Goal: Book appointment/travel/reservation

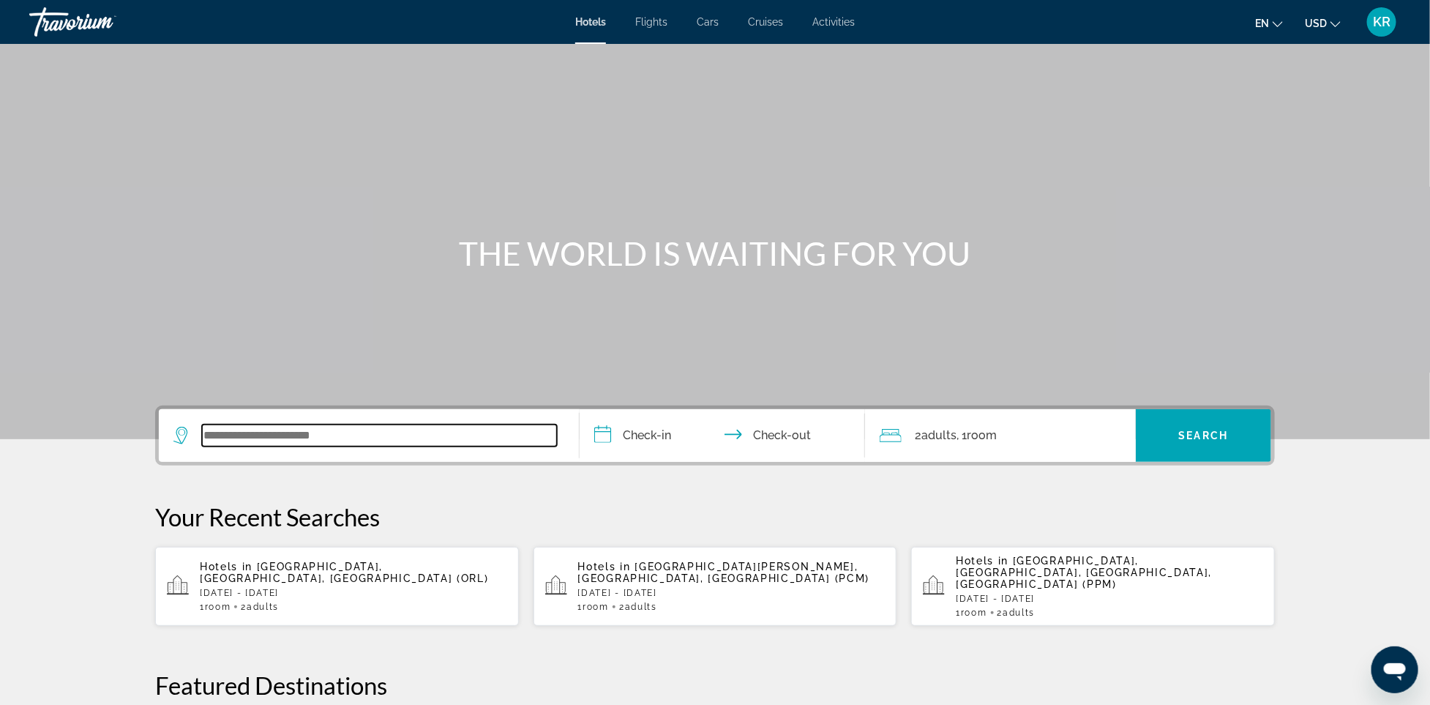
click at [427, 427] on input "Search widget" at bounding box center [379, 435] width 355 height 22
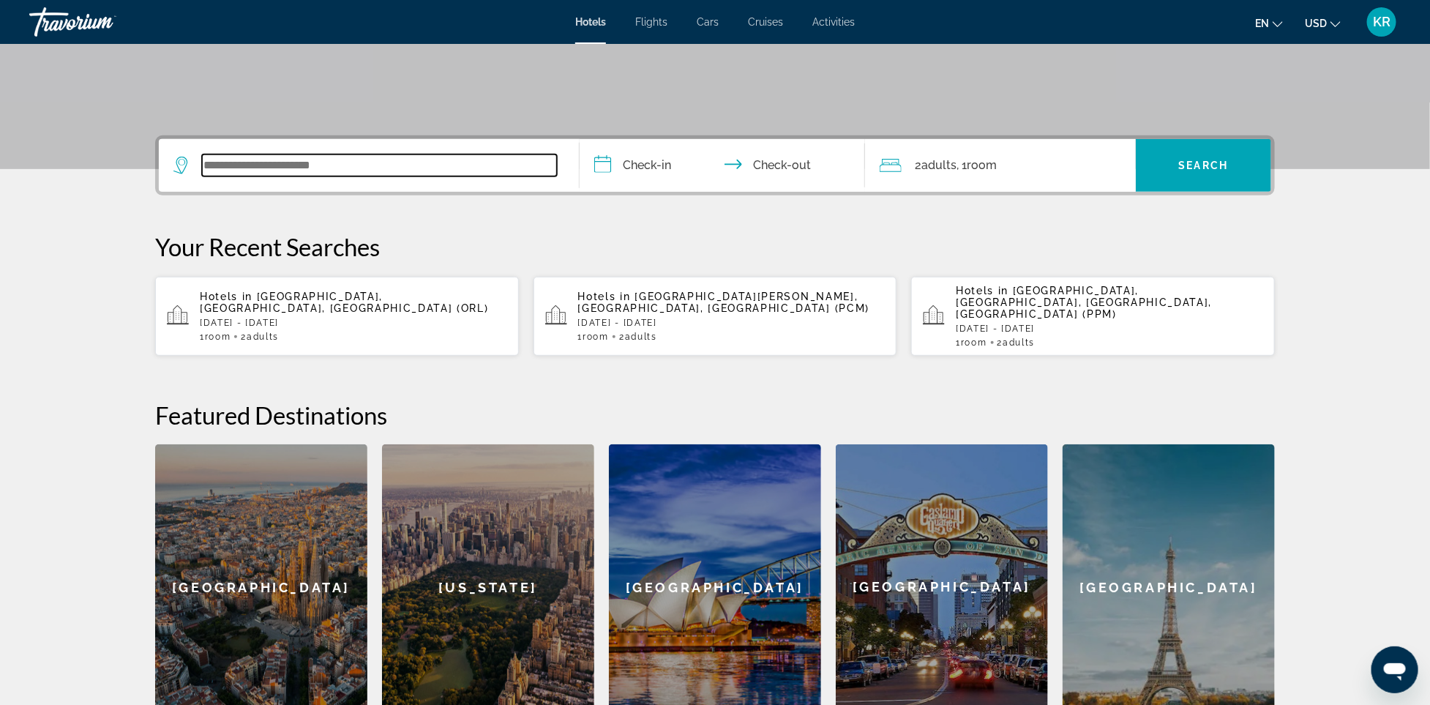
scroll to position [358, 0]
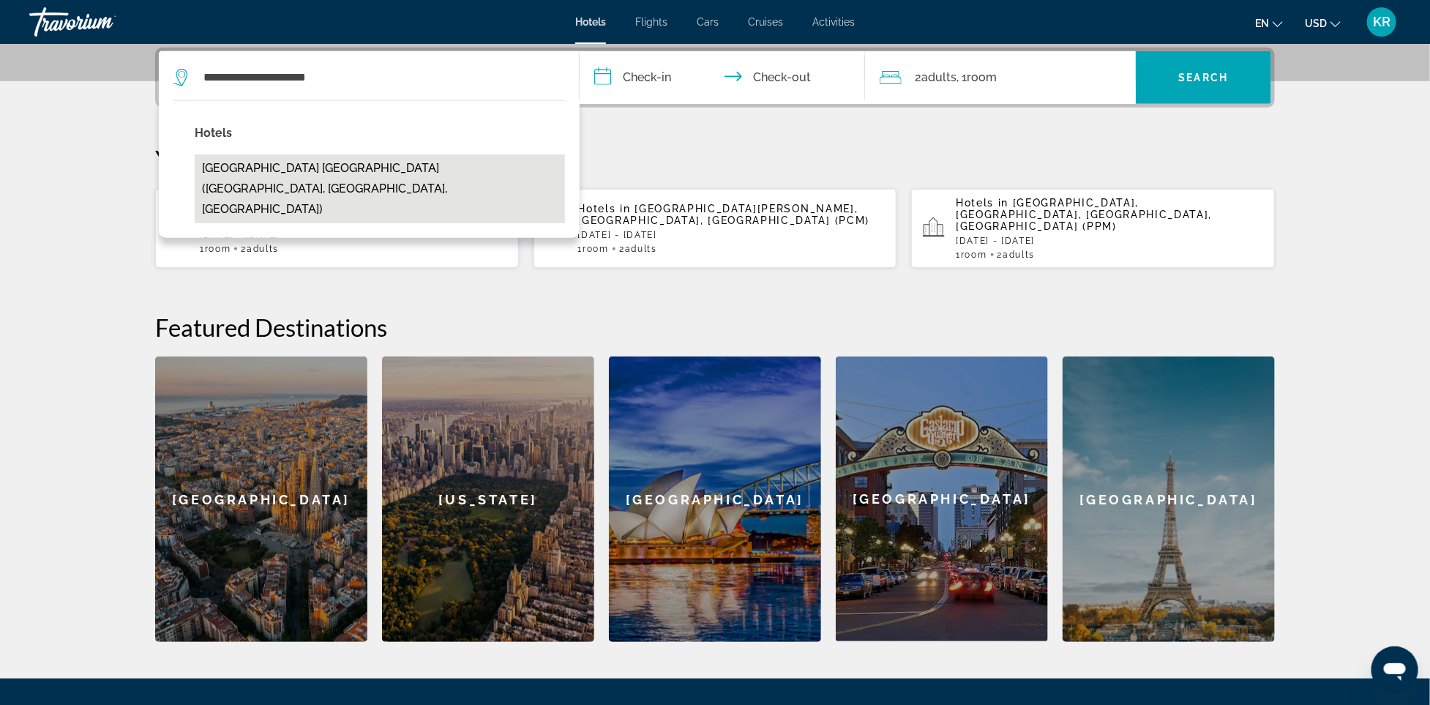
click at [270, 165] on button "Great Wolf Lodge Naples (Naples, FL, US)" at bounding box center [380, 188] width 370 height 69
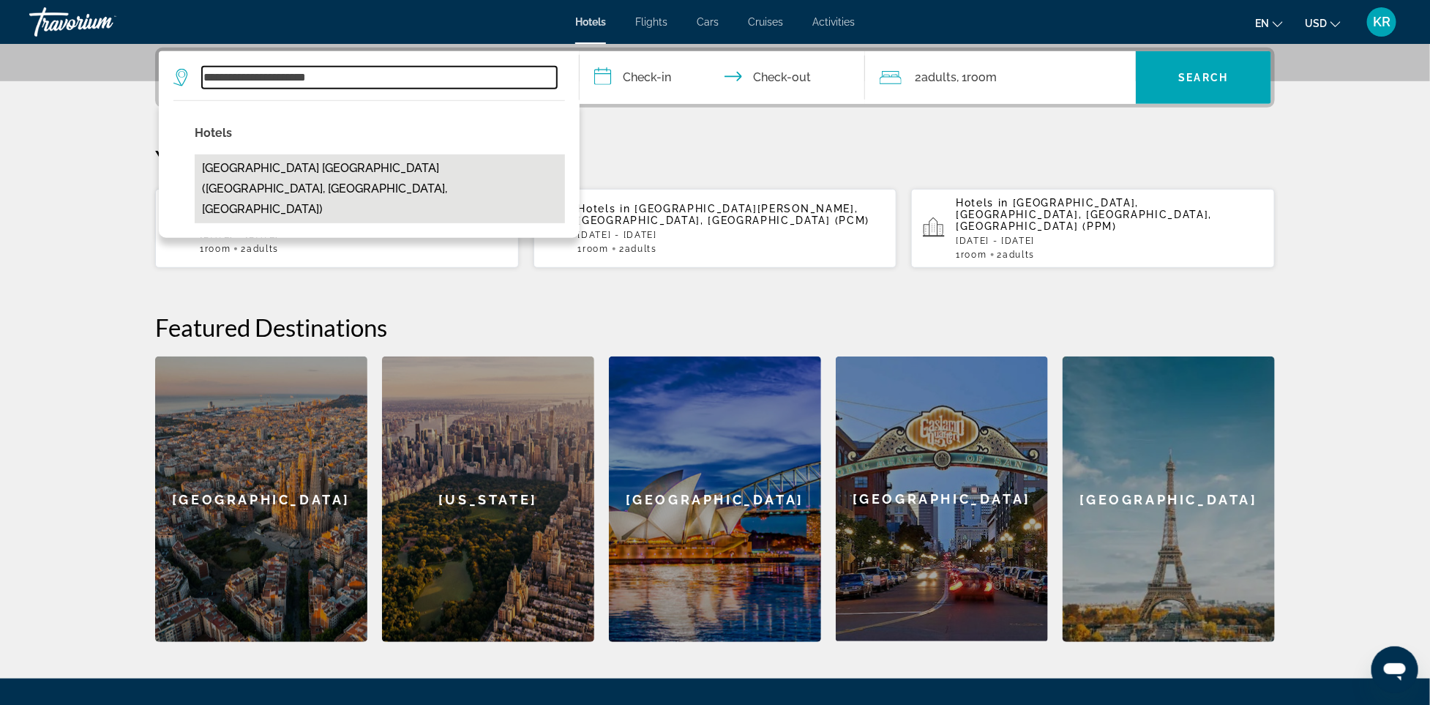
type input "**********"
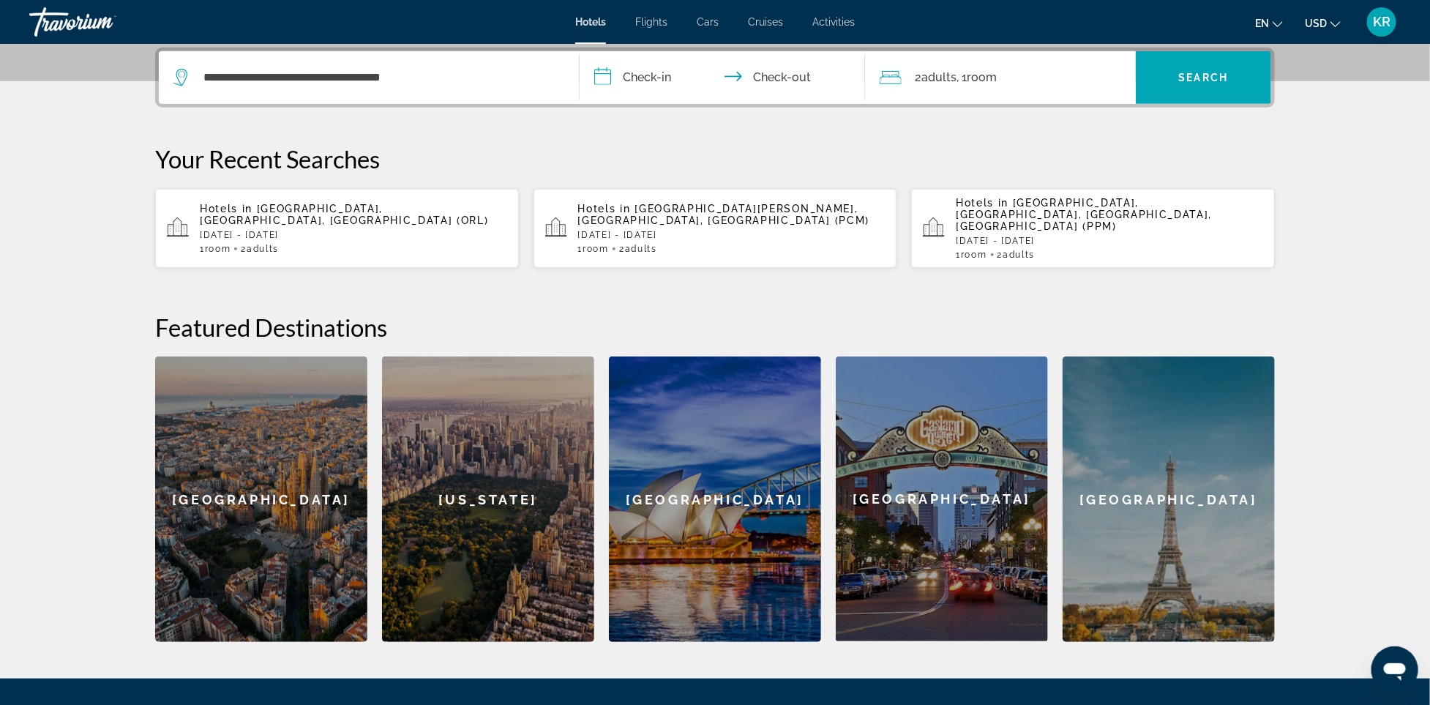
click at [665, 72] on input "**********" at bounding box center [725, 79] width 291 height 57
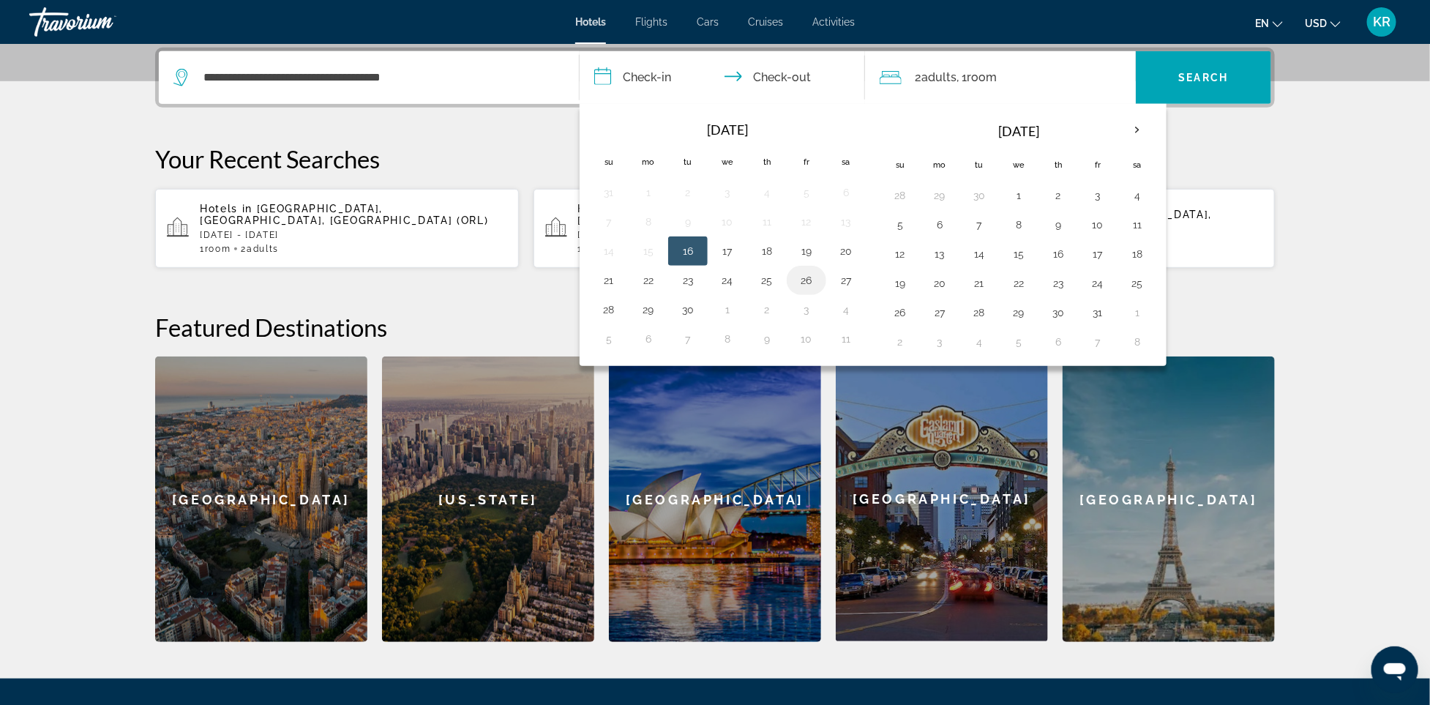
click at [812, 288] on button "26" at bounding box center [806, 280] width 23 height 20
click at [609, 314] on button "28" at bounding box center [608, 309] width 23 height 20
type input "**********"
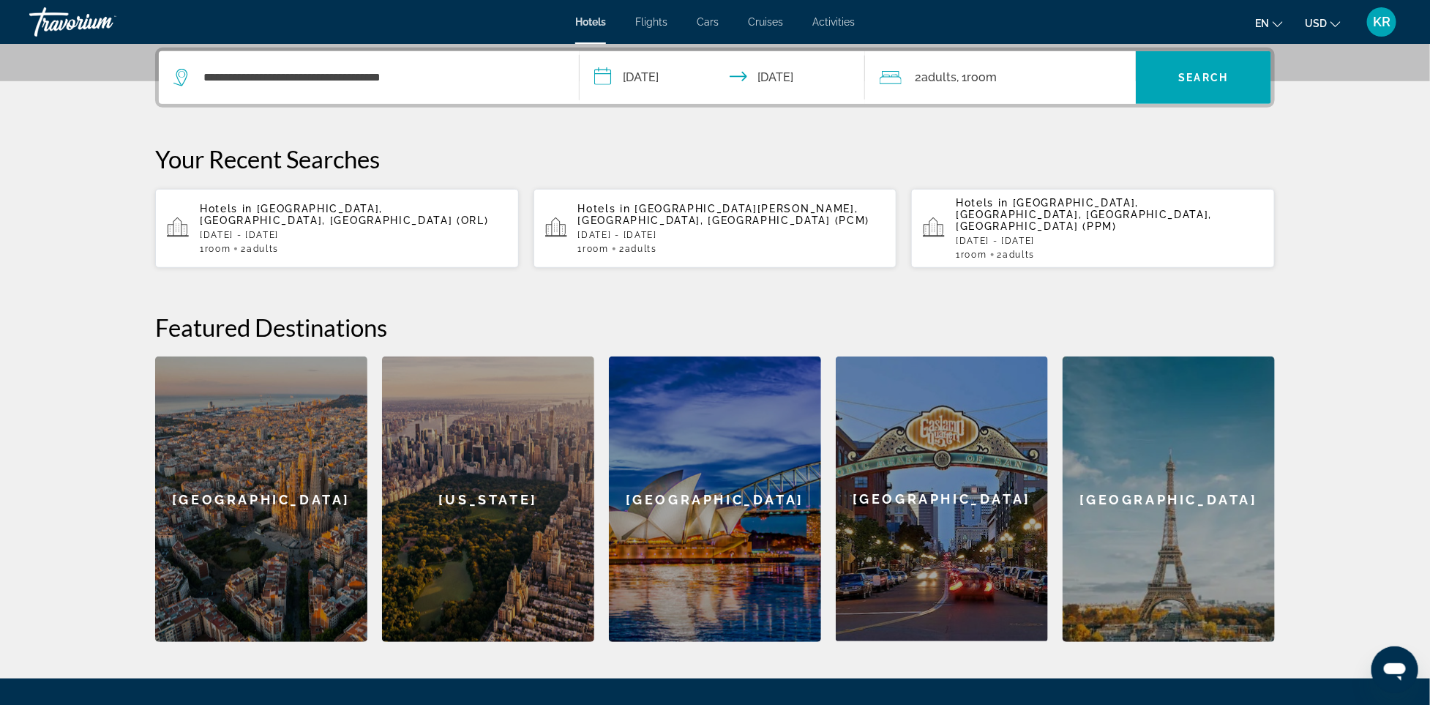
click at [1023, 72] on div "2 Adult Adults , 1 Room rooms" at bounding box center [1008, 77] width 256 height 20
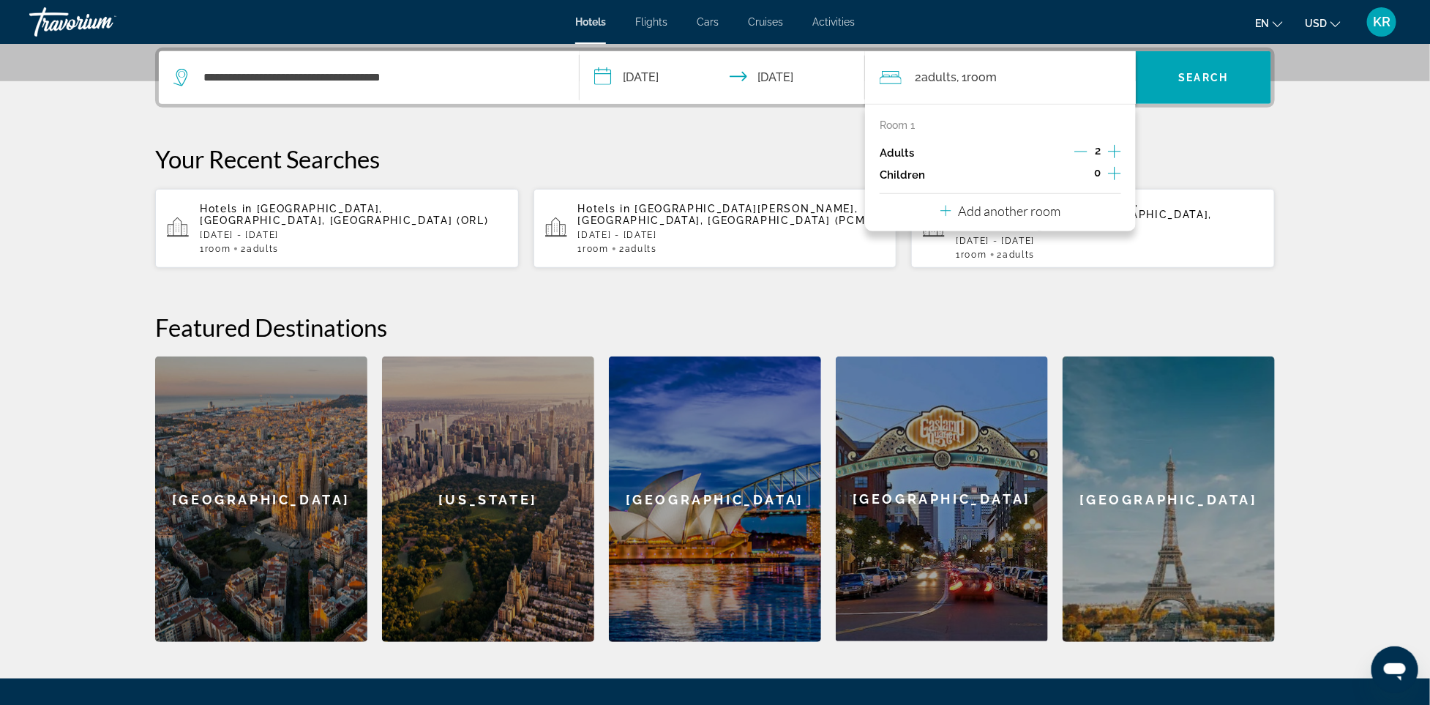
click at [1113, 169] on icon "Increment children" at bounding box center [1114, 174] width 13 height 18
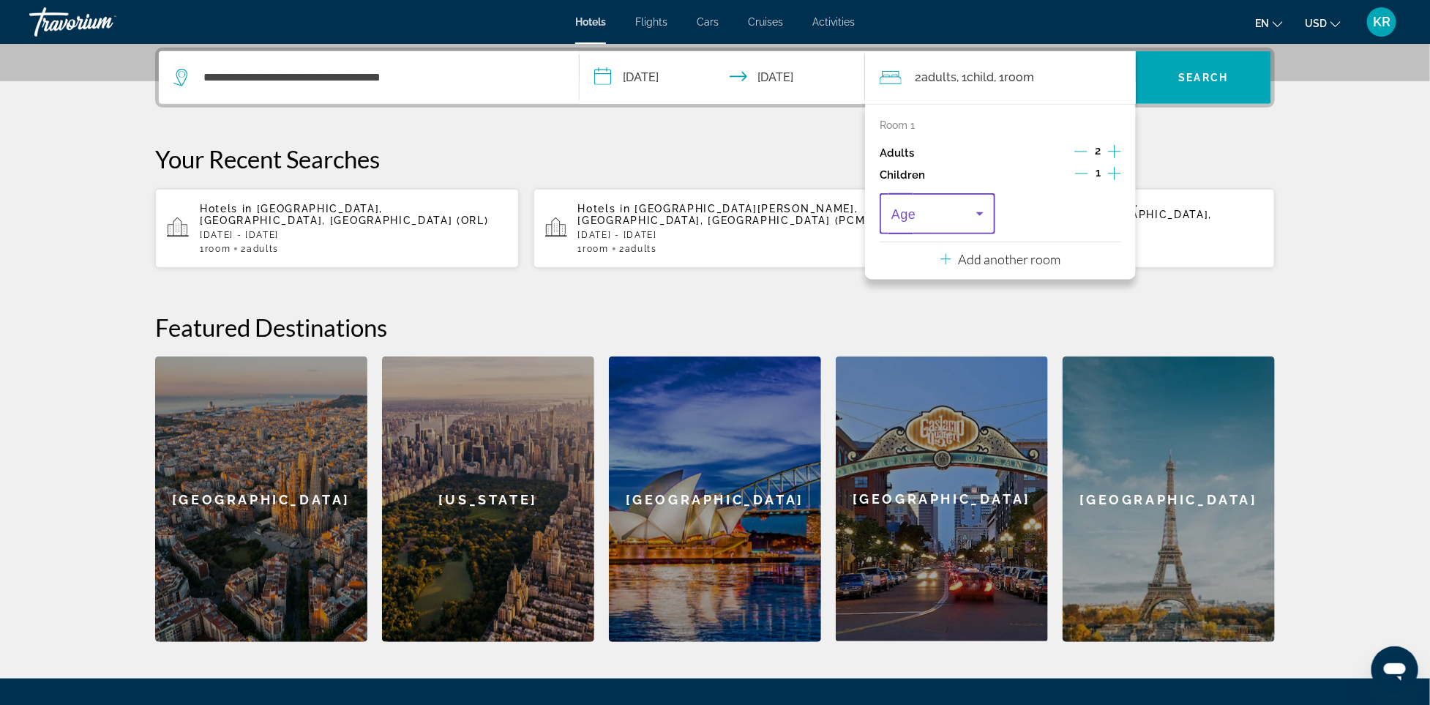
click at [959, 217] on span "Travelers: 2 adults, 1 child" at bounding box center [933, 214] width 85 height 18
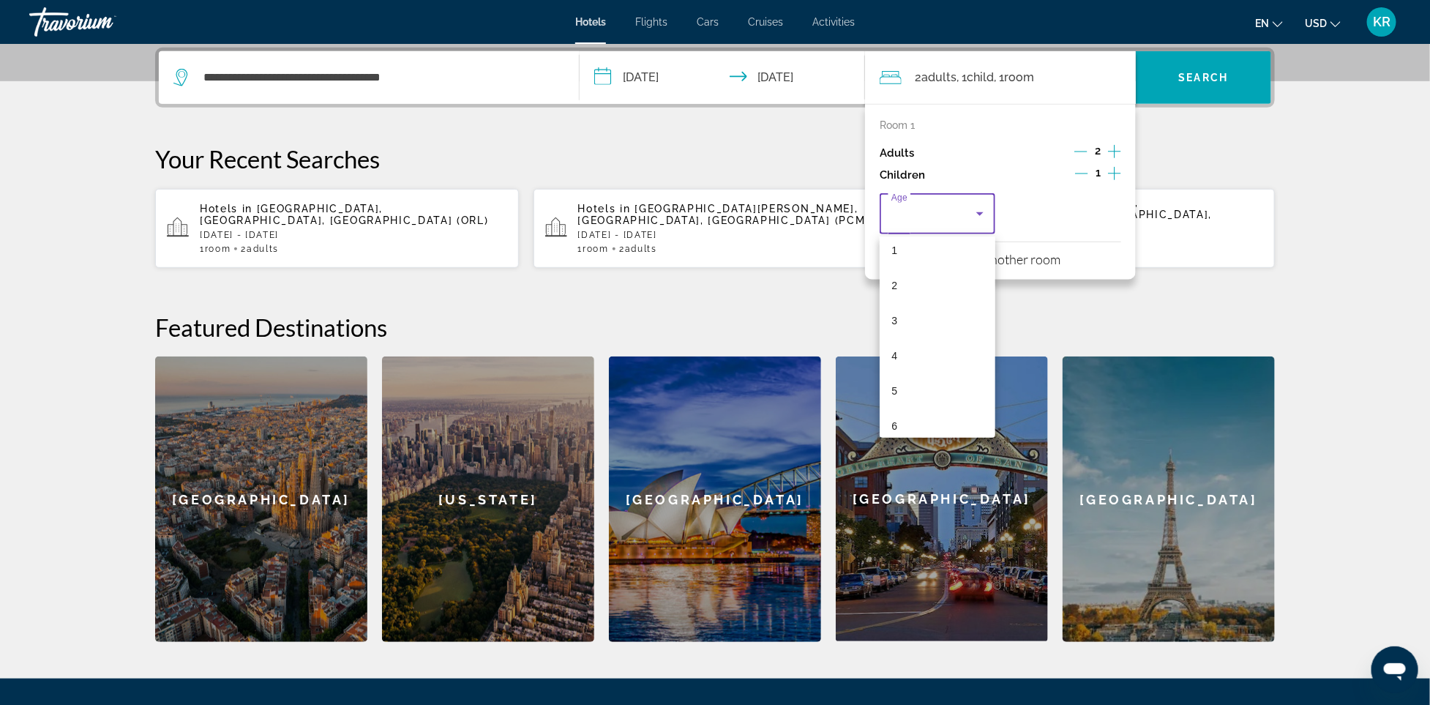
scroll to position [88, 0]
click at [912, 407] on mat-option "7" at bounding box center [938, 417] width 116 height 35
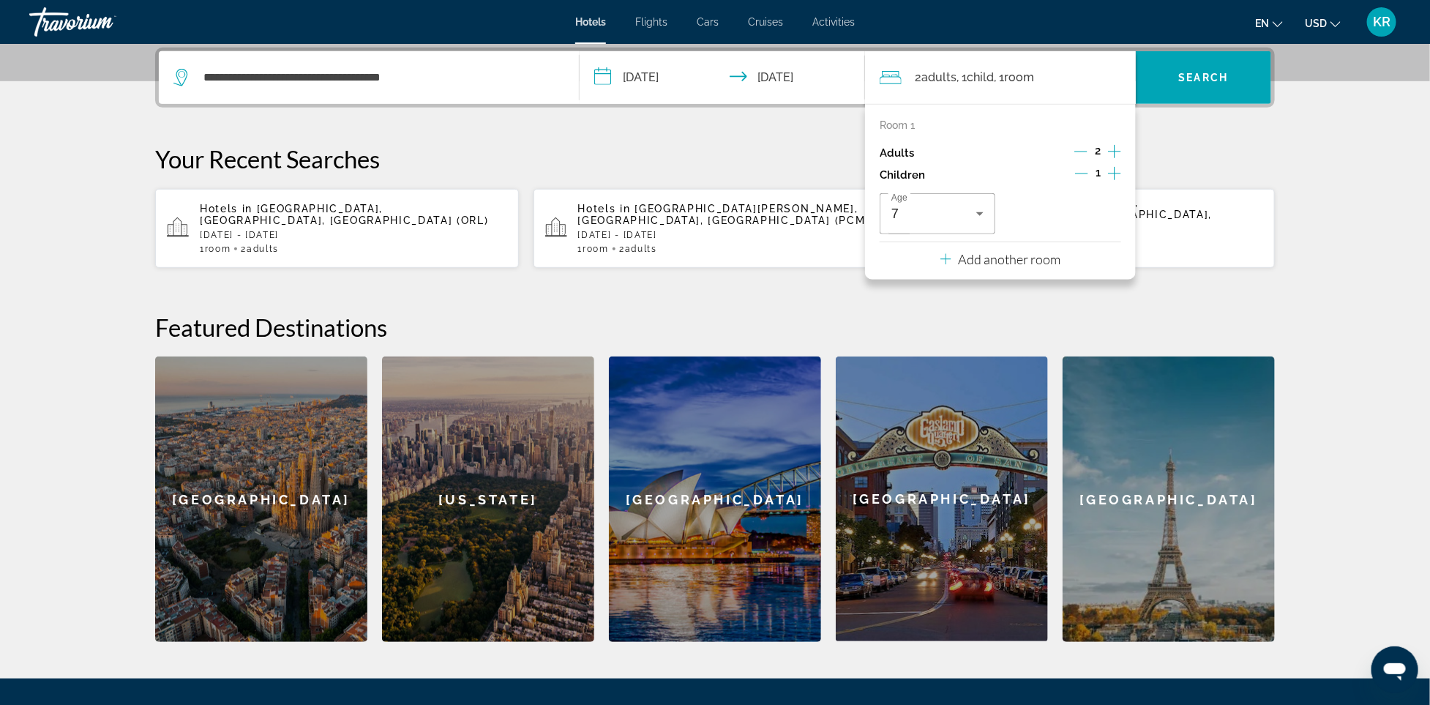
click at [1171, 168] on p "Your Recent Searches" at bounding box center [715, 158] width 1120 height 29
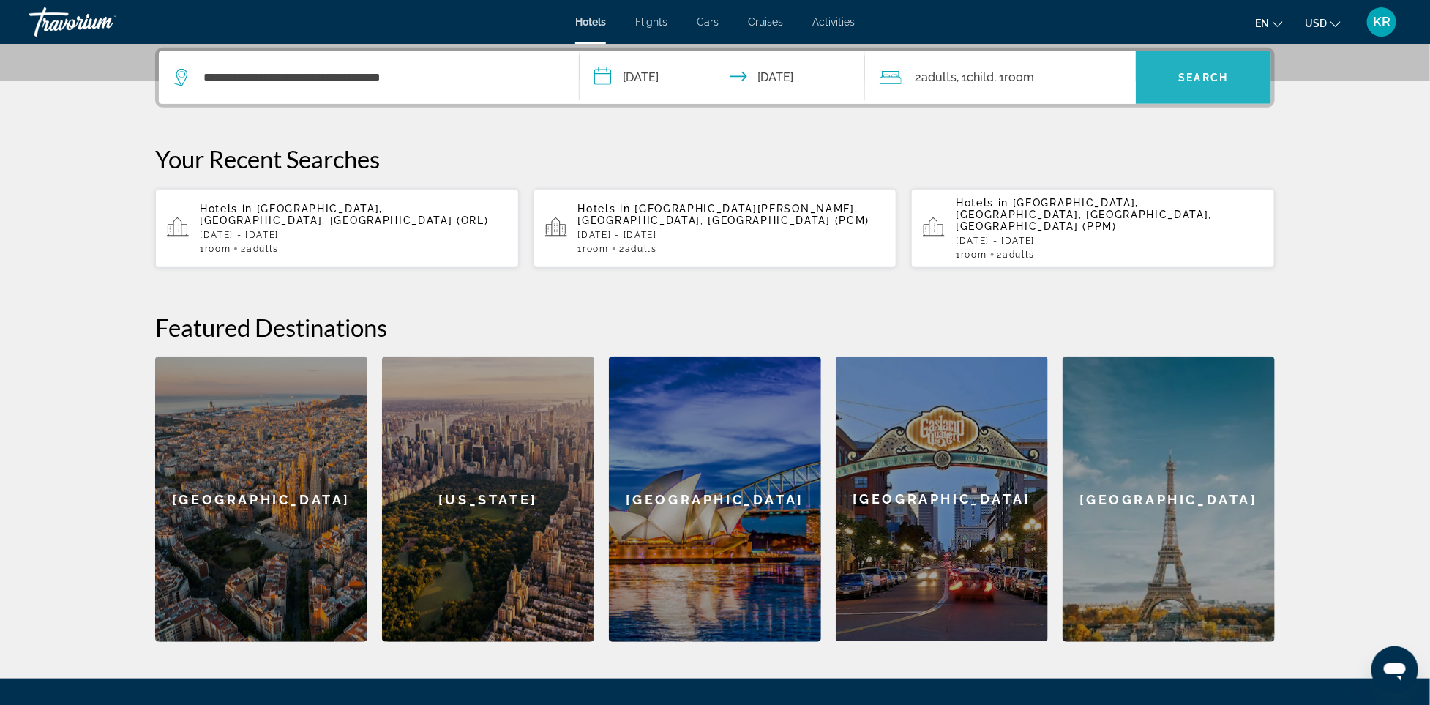
click at [1216, 61] on span "Search widget" at bounding box center [1203, 77] width 135 height 35
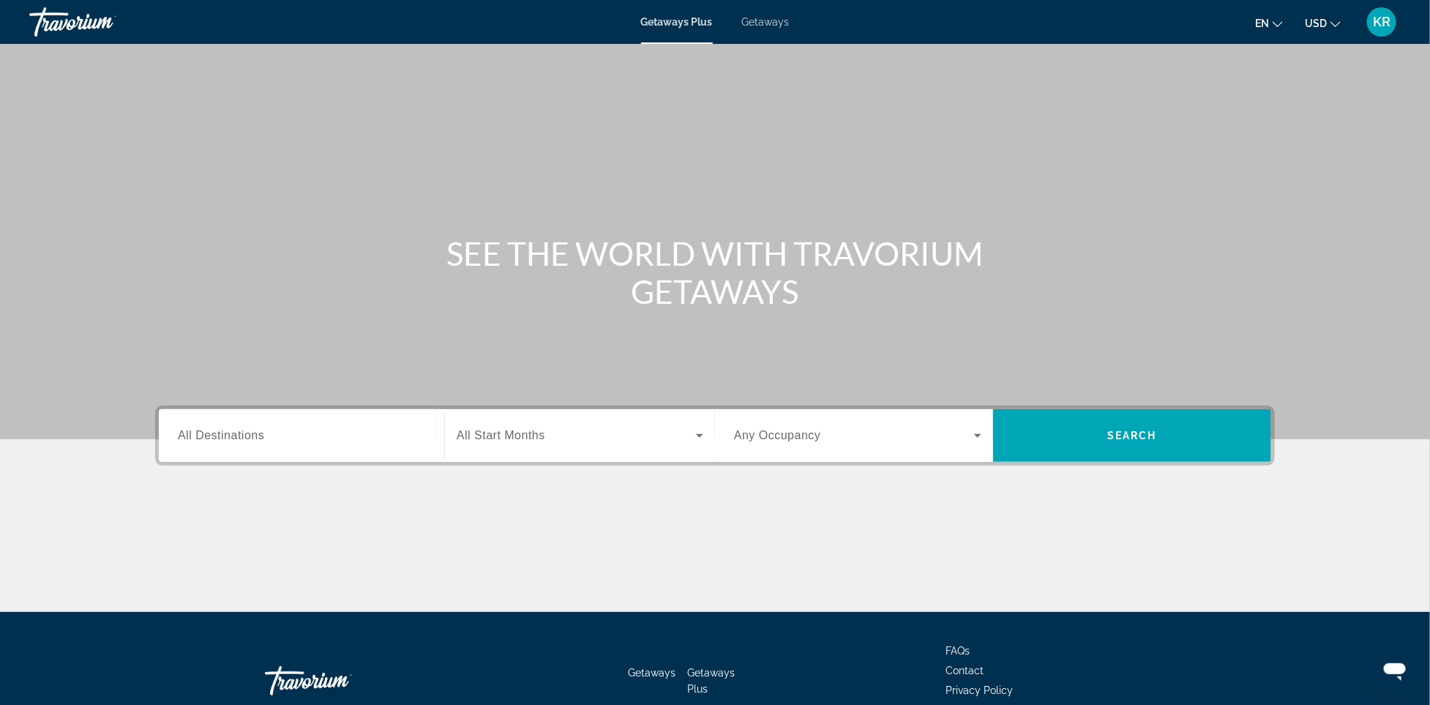
click at [350, 430] on input "Destination All Destinations" at bounding box center [301, 436] width 247 height 18
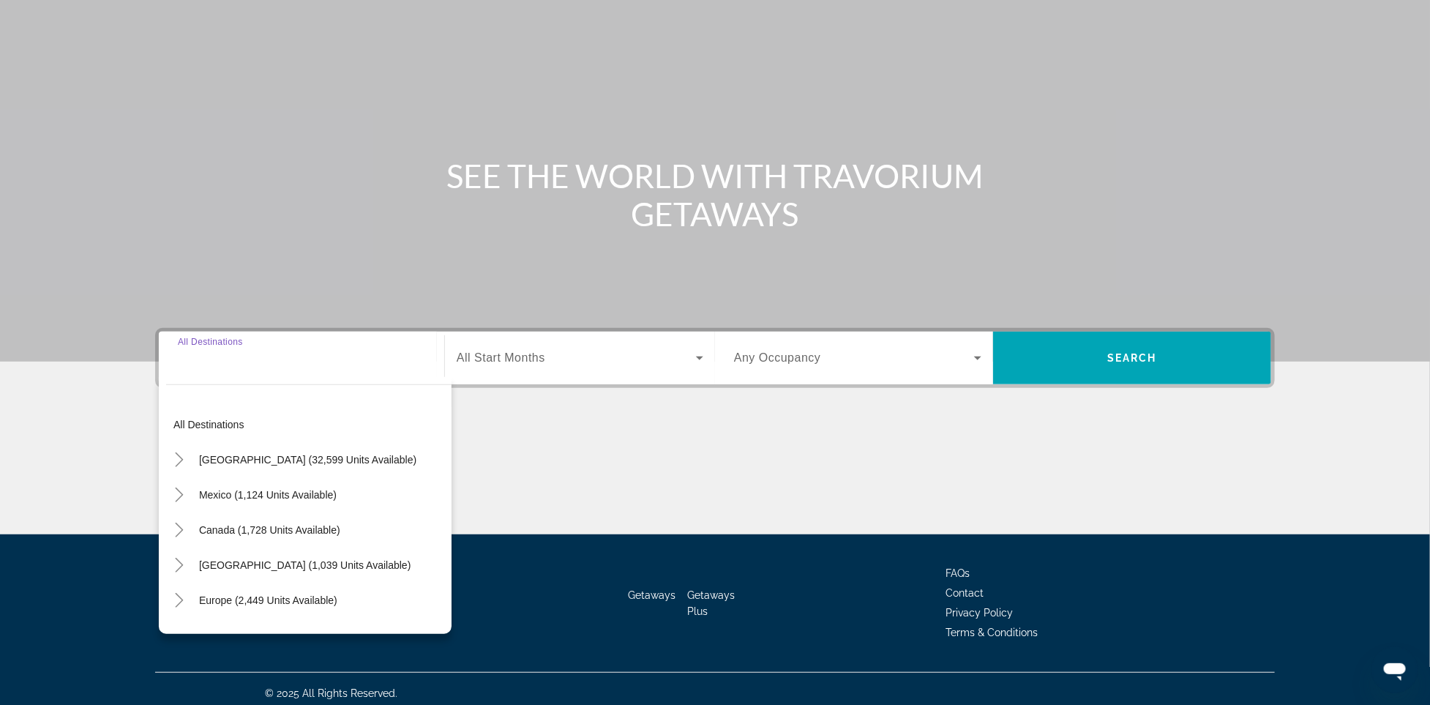
scroll to position [86, 0]
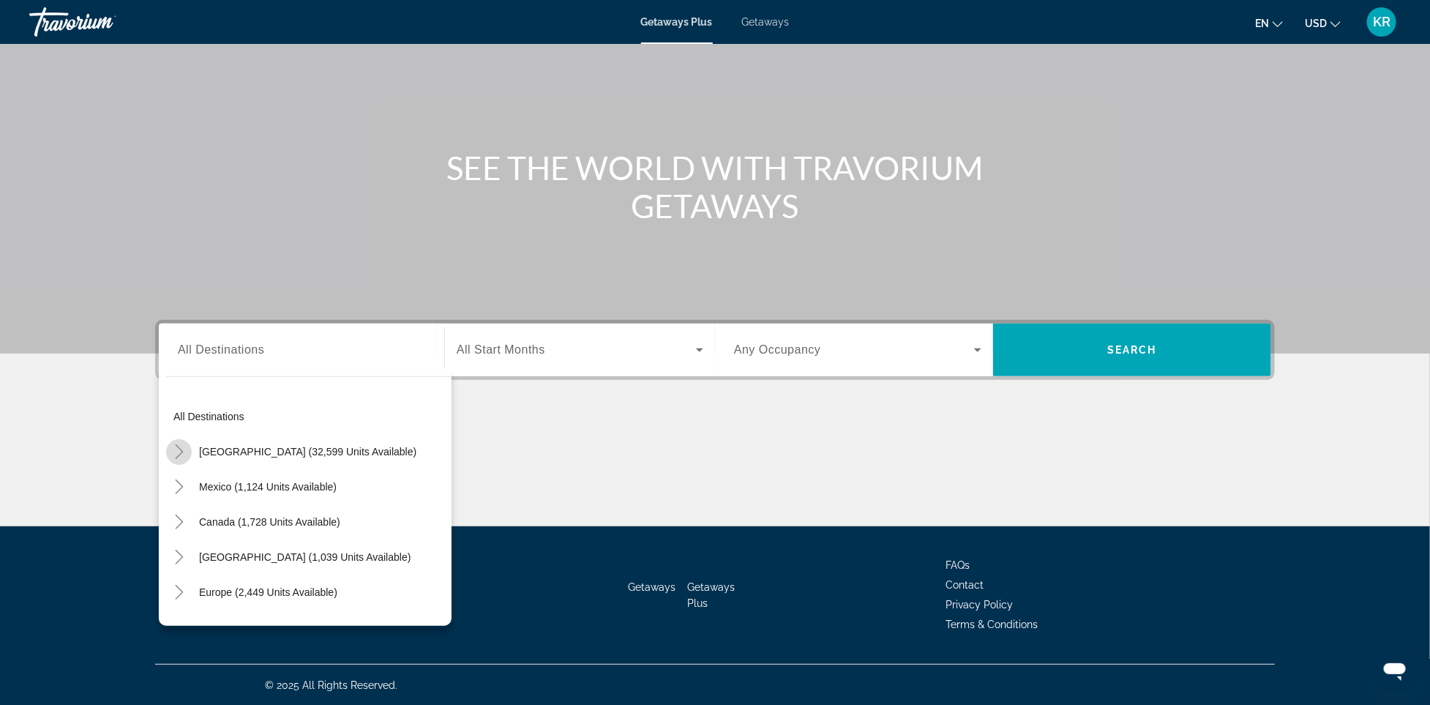
click at [180, 448] on icon "Toggle United States (32,599 units available)" at bounding box center [179, 451] width 15 height 15
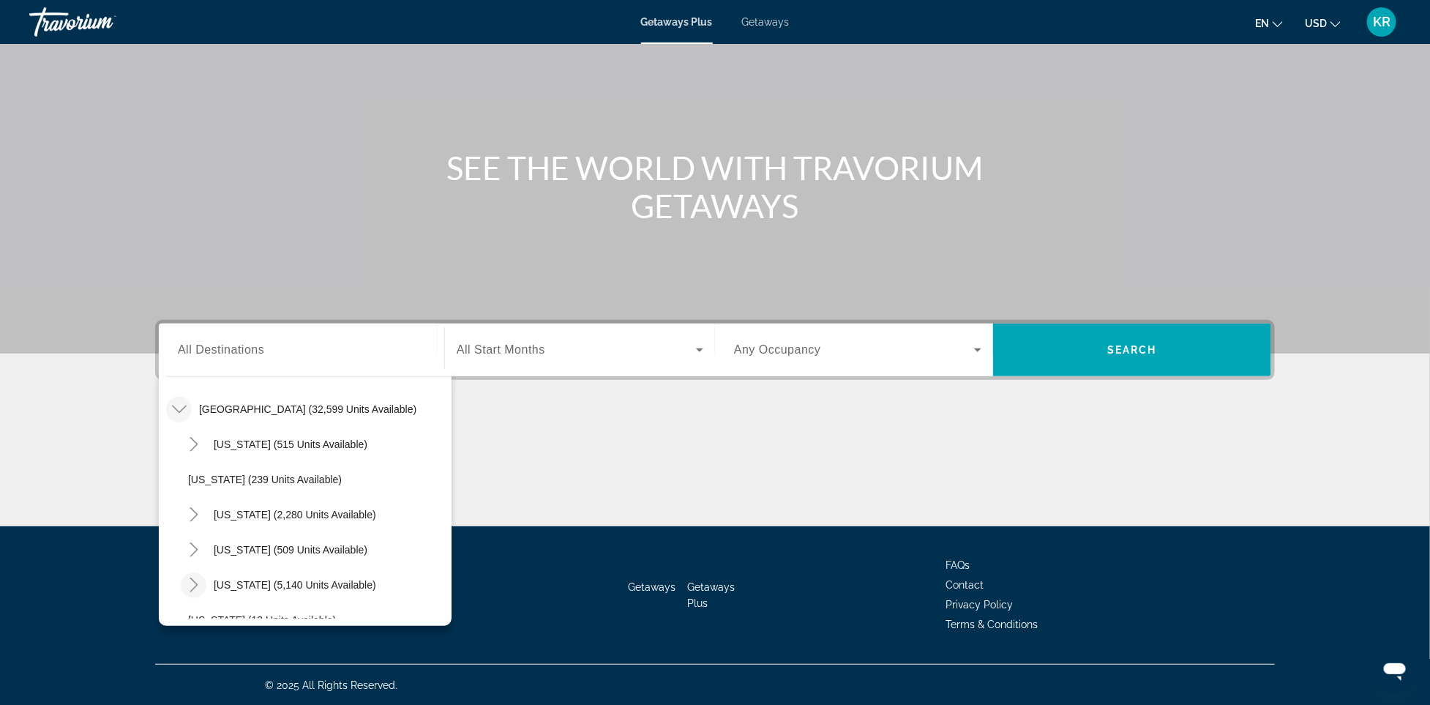
click at [189, 577] on icon "Toggle Florida (5,140 units available)" at bounding box center [194, 584] width 15 height 15
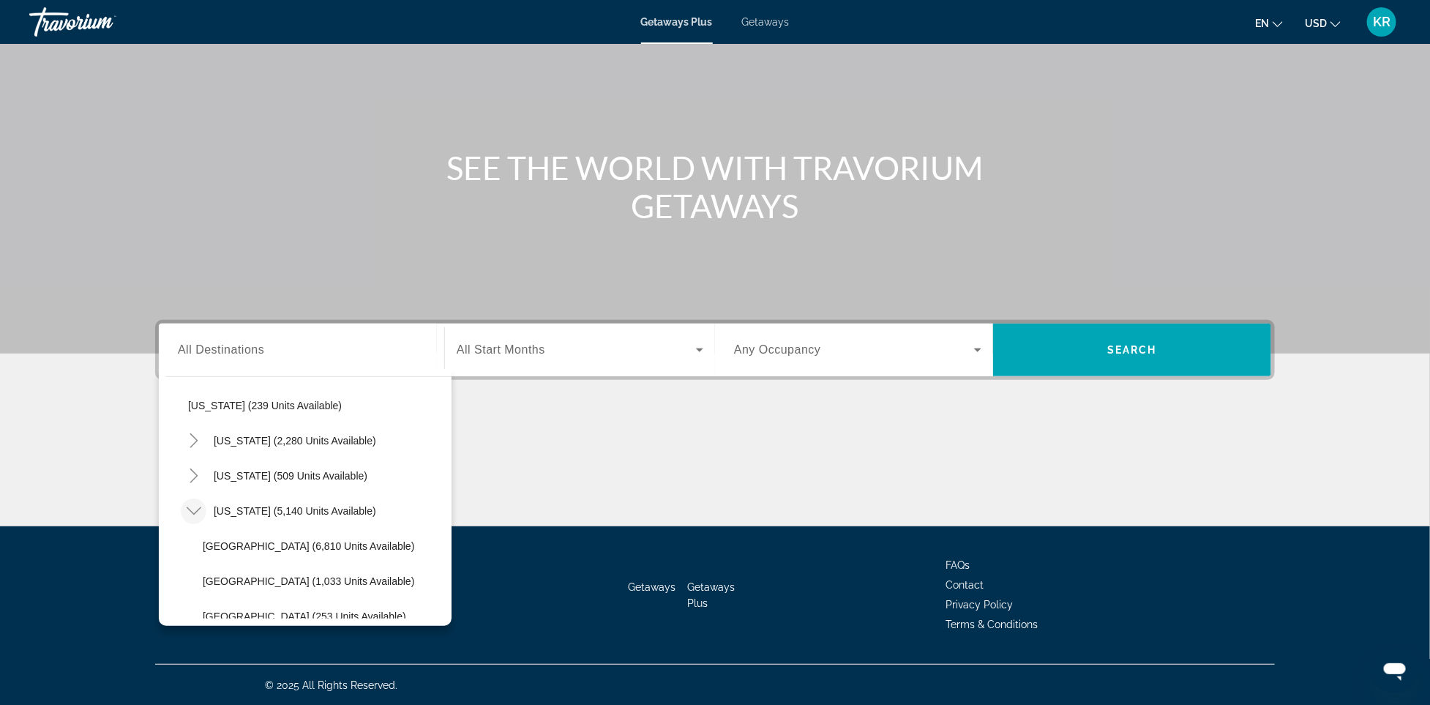
scroll to position [128, 0]
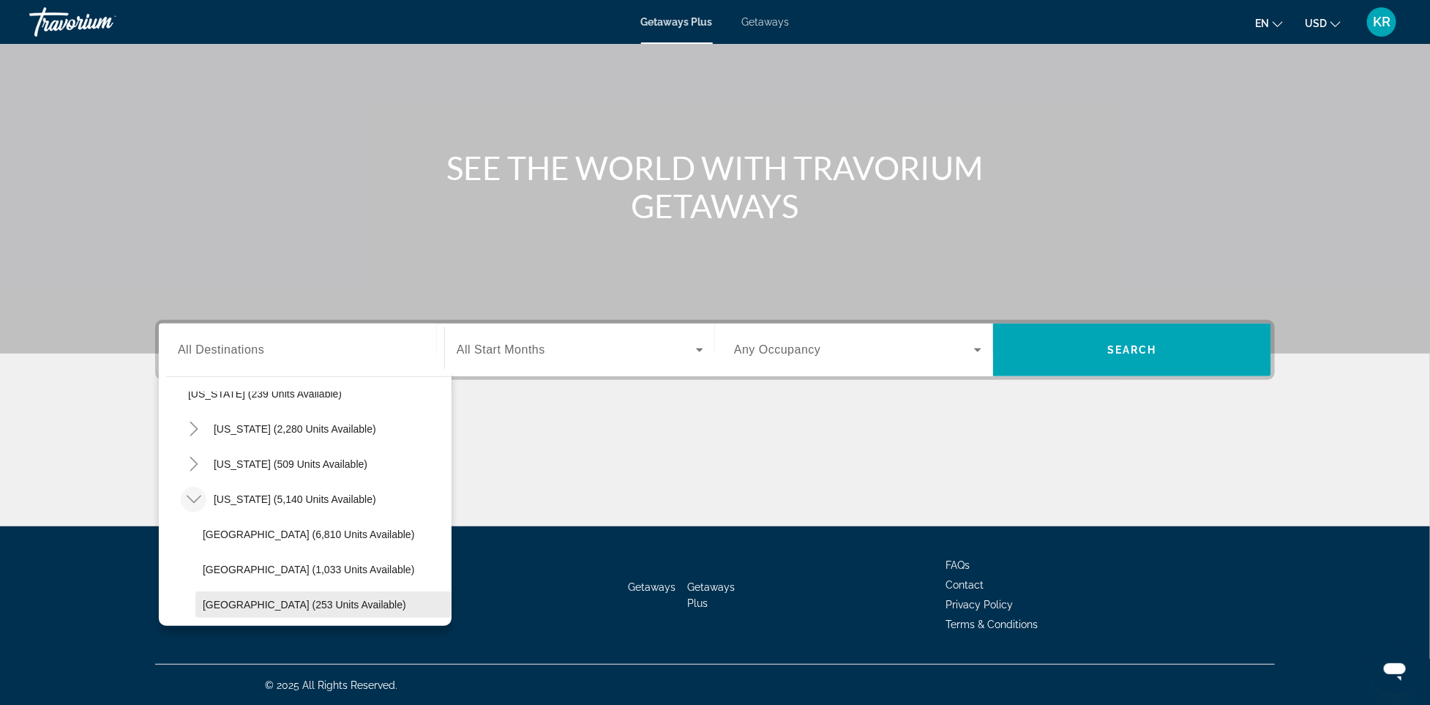
click at [271, 599] on span "[GEOGRAPHIC_DATA] (253 units available)" at bounding box center [304, 605] width 203 height 12
type input "**********"
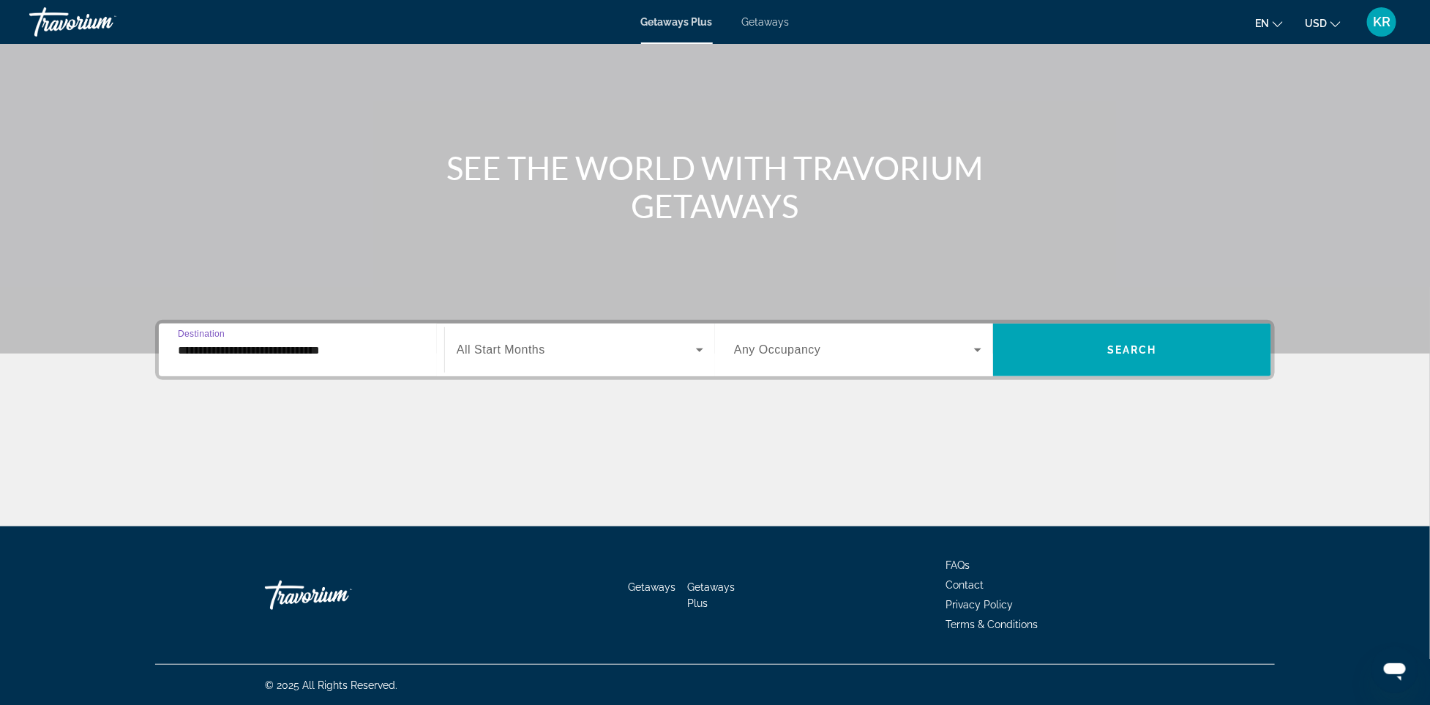
click at [580, 354] on span "Search widget" at bounding box center [576, 350] width 239 height 18
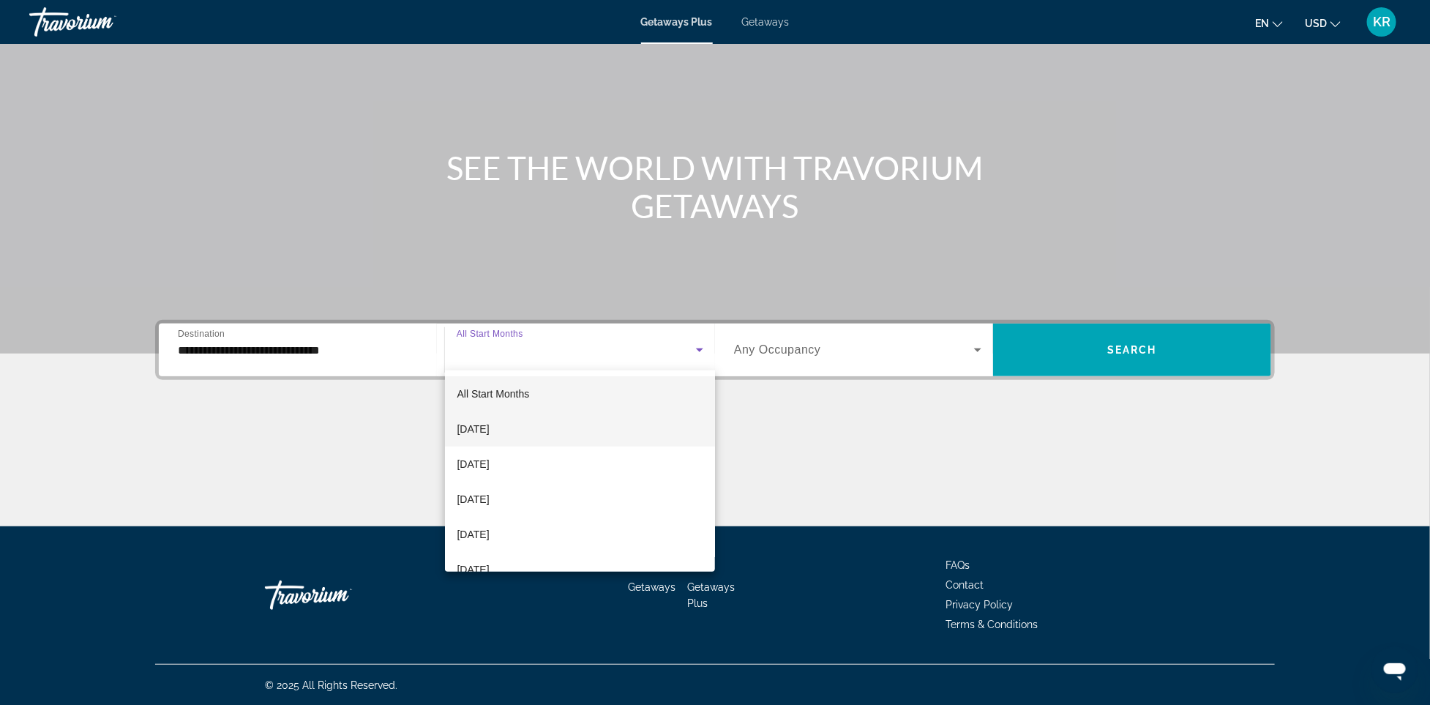
click at [489, 427] on span "[DATE]" at bounding box center [473, 429] width 32 height 18
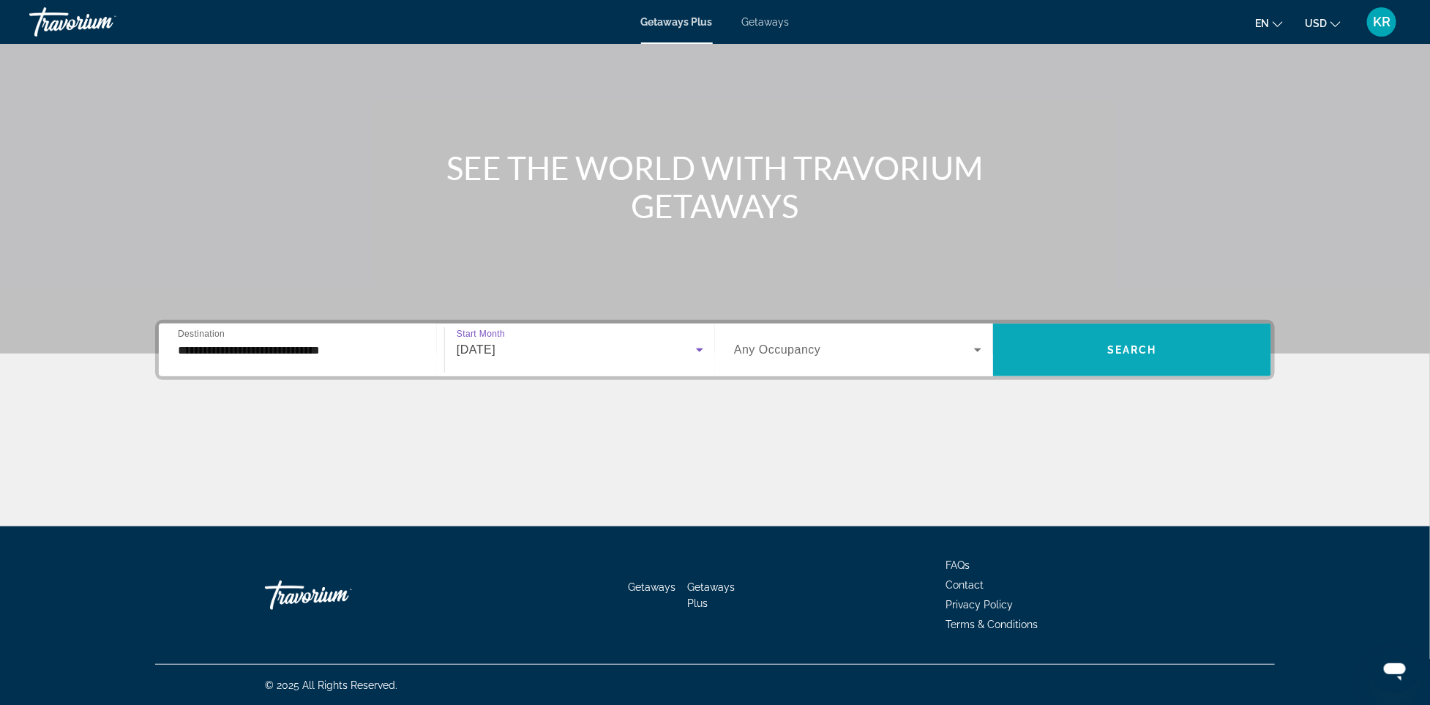
click at [1090, 345] on span "Search widget" at bounding box center [1132, 349] width 278 height 35
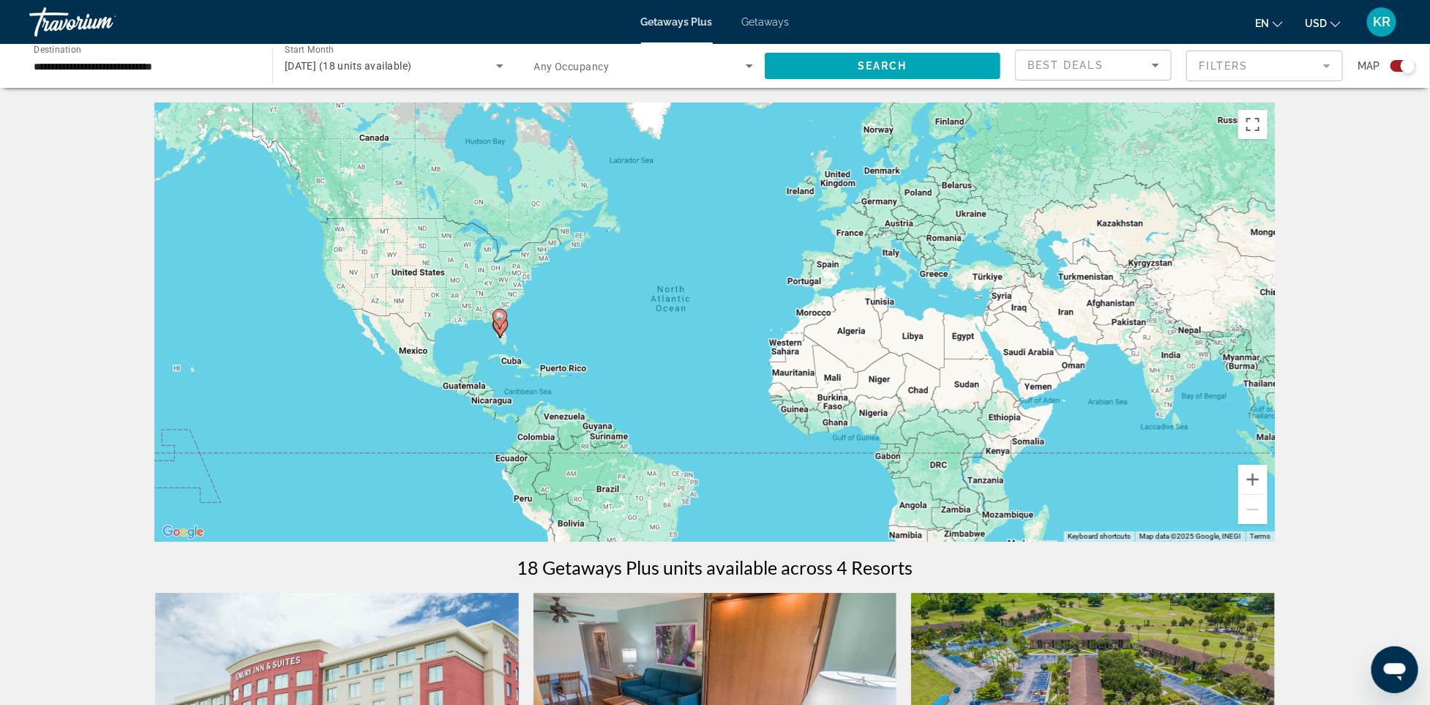
click at [760, 31] on div "Getaways Plus Getaways en English Español Français Italiano Português русский U…" at bounding box center [715, 22] width 1430 height 38
click at [760, 23] on span "Getaways" at bounding box center [766, 22] width 48 height 12
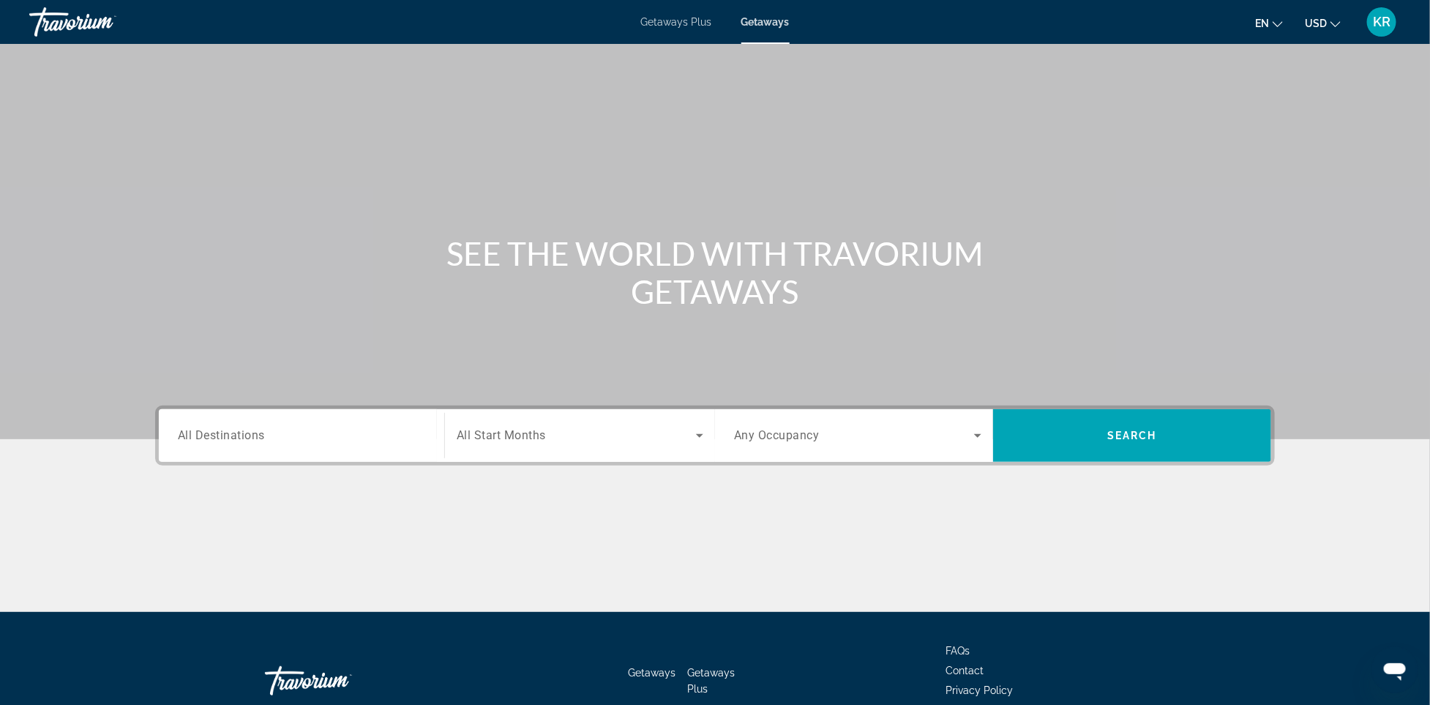
click at [242, 431] on span "All Destinations" at bounding box center [221, 435] width 87 height 14
click at [242, 431] on input "Destination All Destinations" at bounding box center [301, 436] width 247 height 18
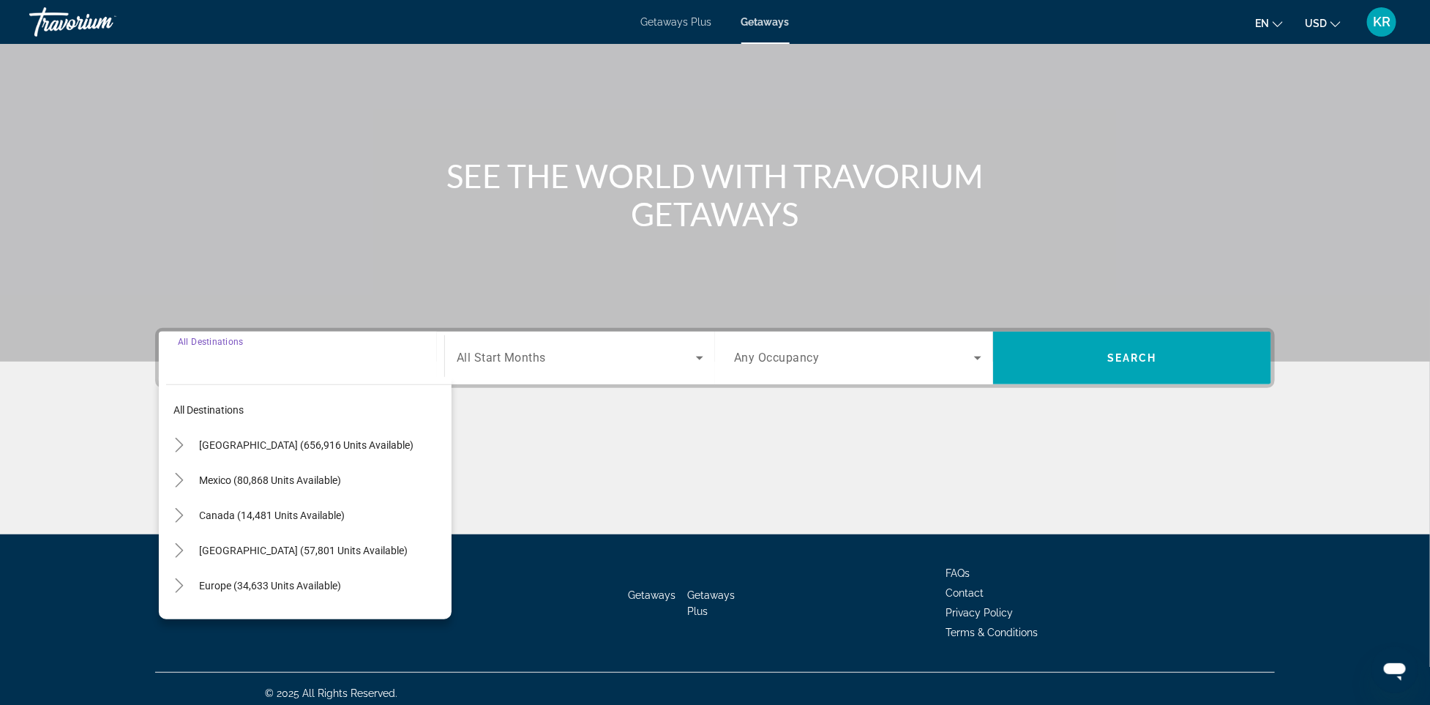
scroll to position [86, 0]
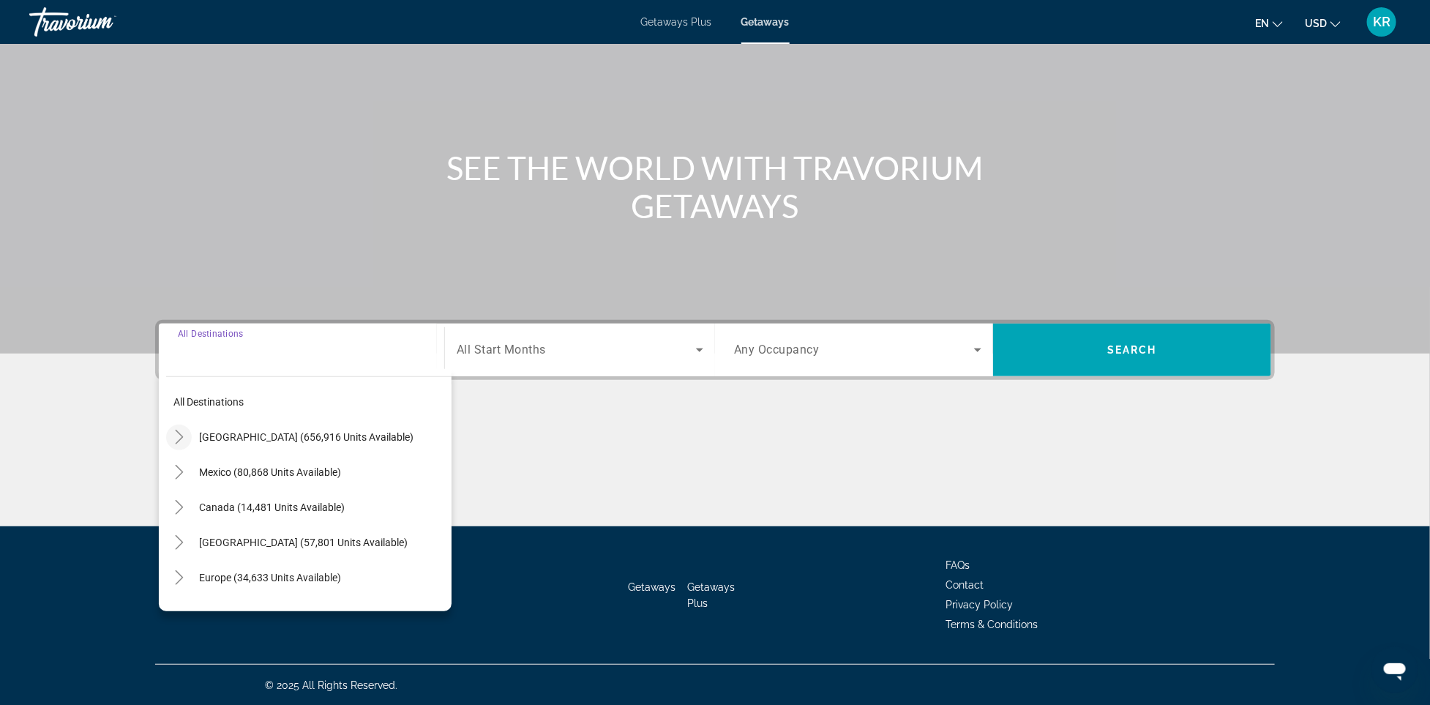
click at [181, 440] on icon "Toggle United States (656,916 units available)" at bounding box center [179, 437] width 15 height 15
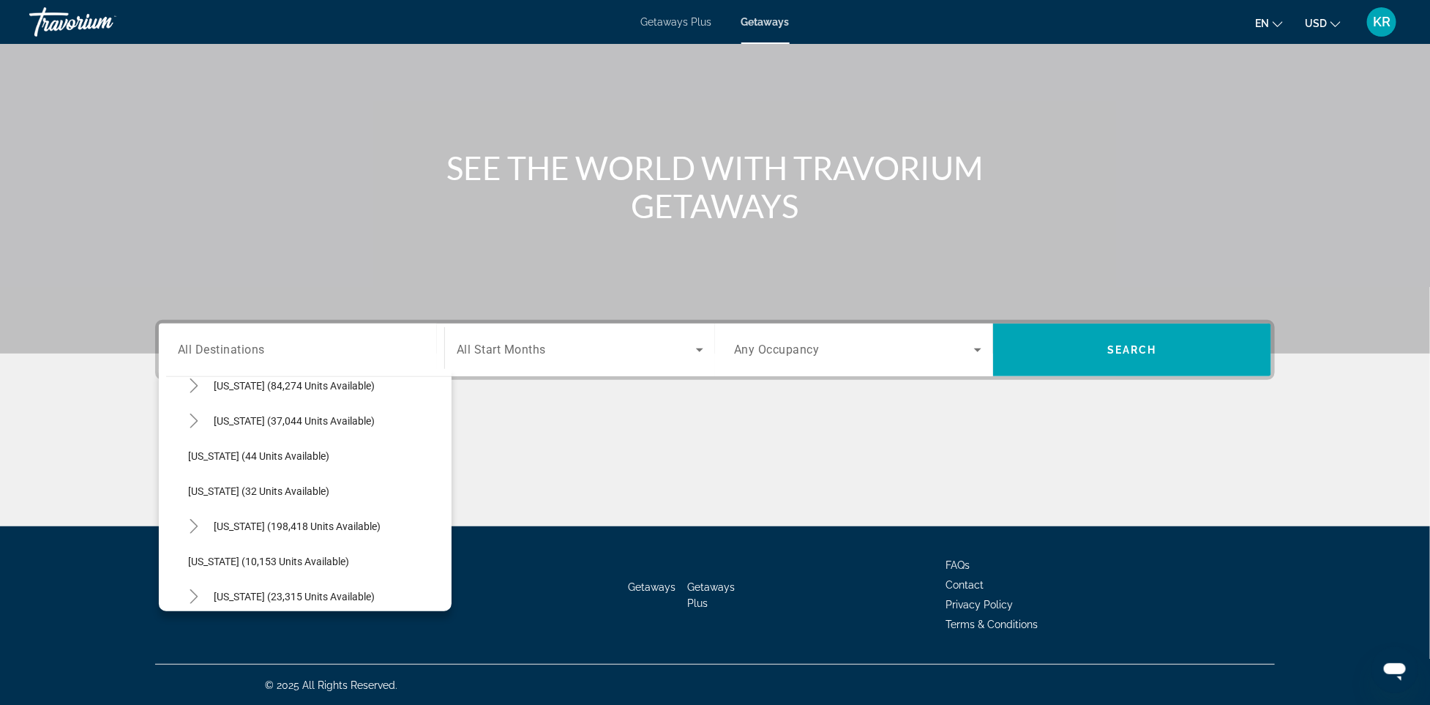
scroll to position [195, 0]
click at [194, 490] on icon "Toggle Florida (198,418 units available)" at bounding box center [194, 487] width 8 height 15
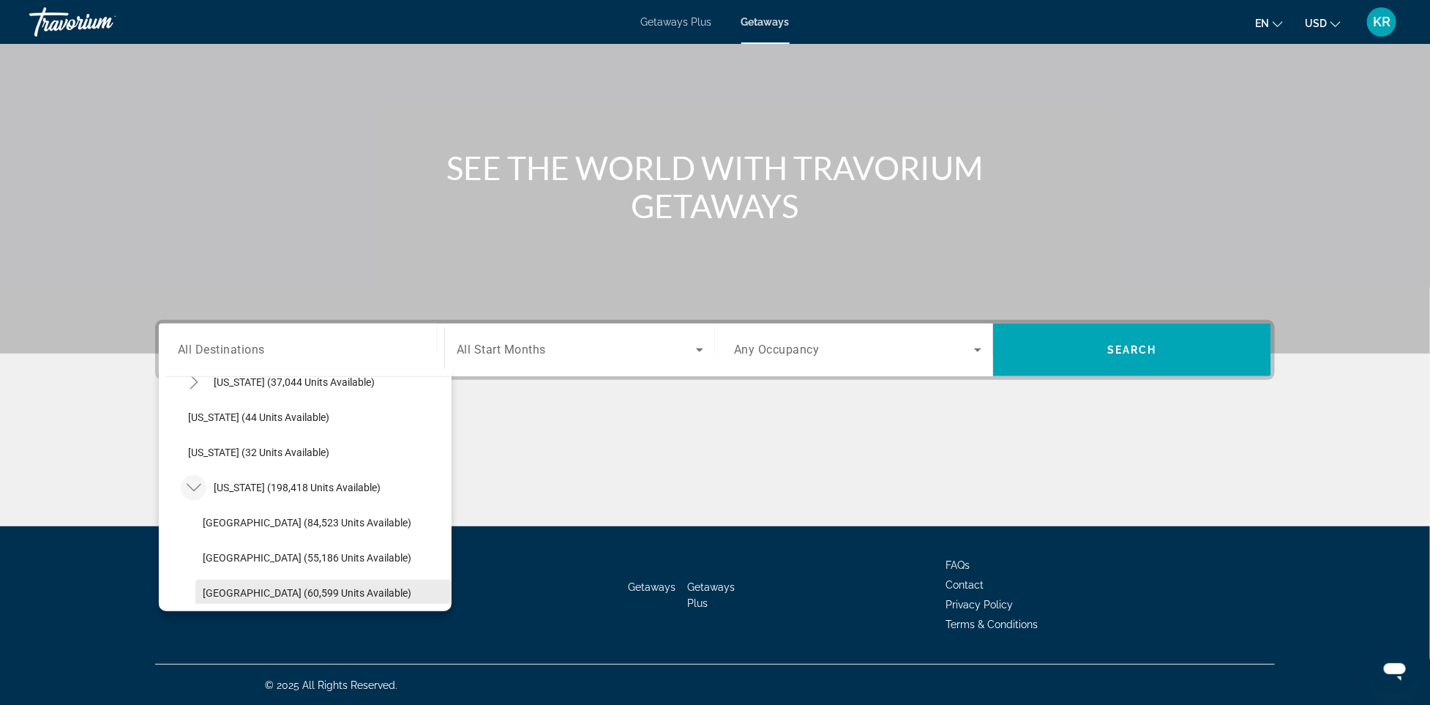
click at [259, 593] on span "[GEOGRAPHIC_DATA] (60,599 units available)" at bounding box center [307, 593] width 209 height 12
type input "**********"
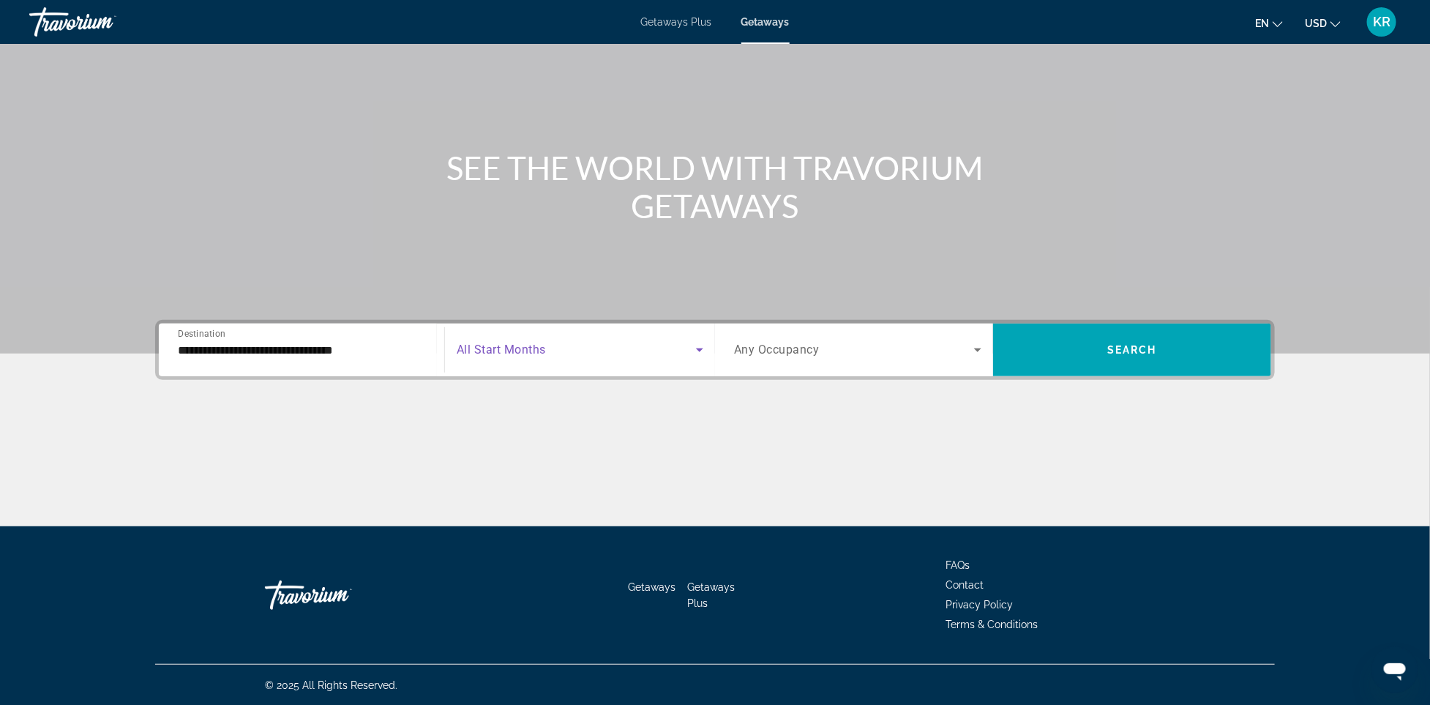
click at [587, 350] on span "Search widget" at bounding box center [576, 350] width 239 height 18
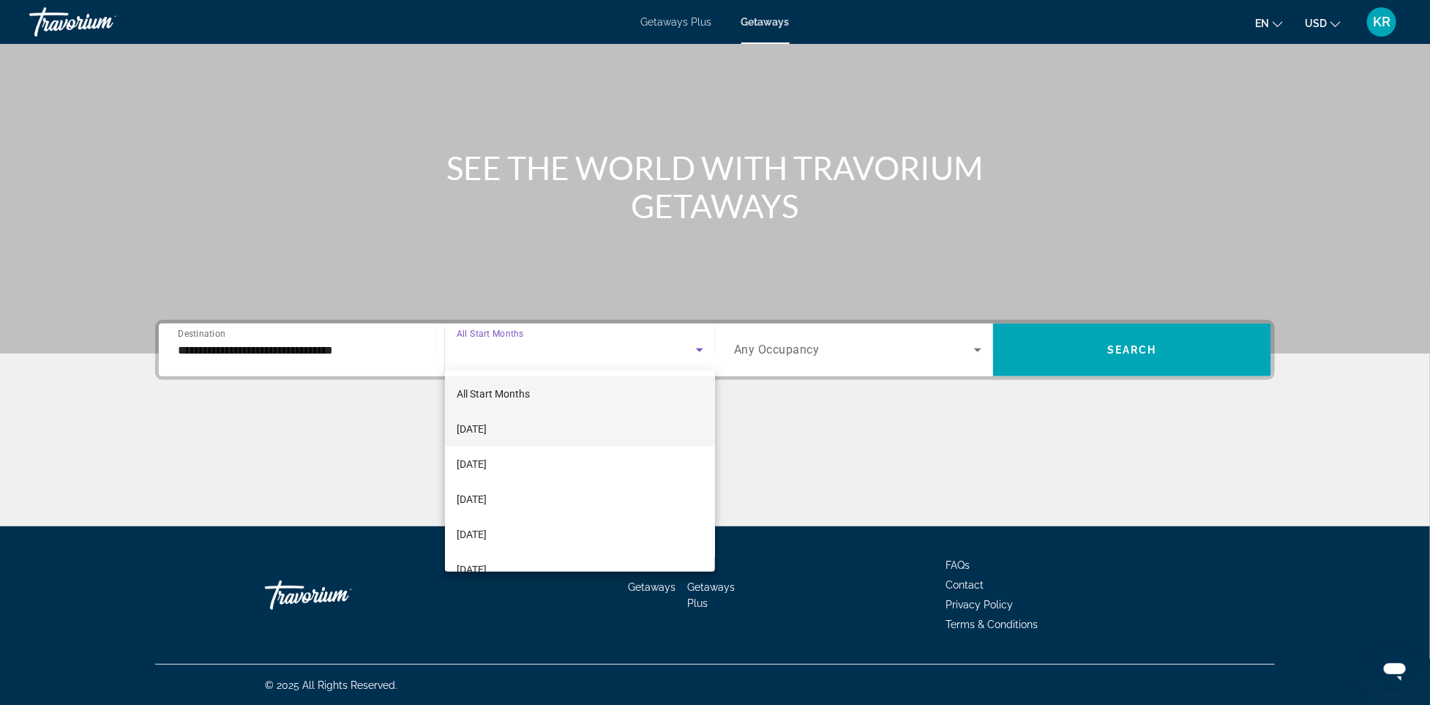
click at [510, 418] on mat-option "[DATE]" at bounding box center [580, 428] width 270 height 35
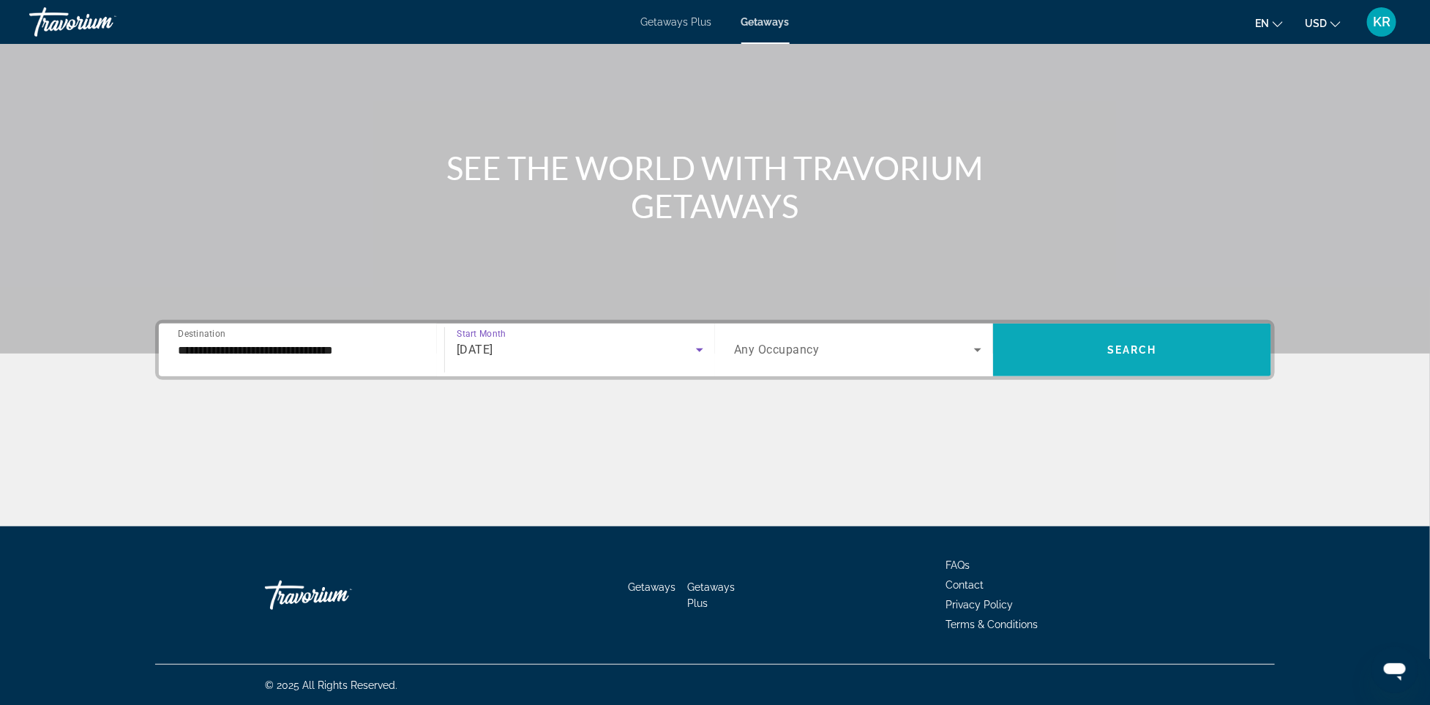
click at [1089, 349] on span "Search widget" at bounding box center [1132, 349] width 278 height 35
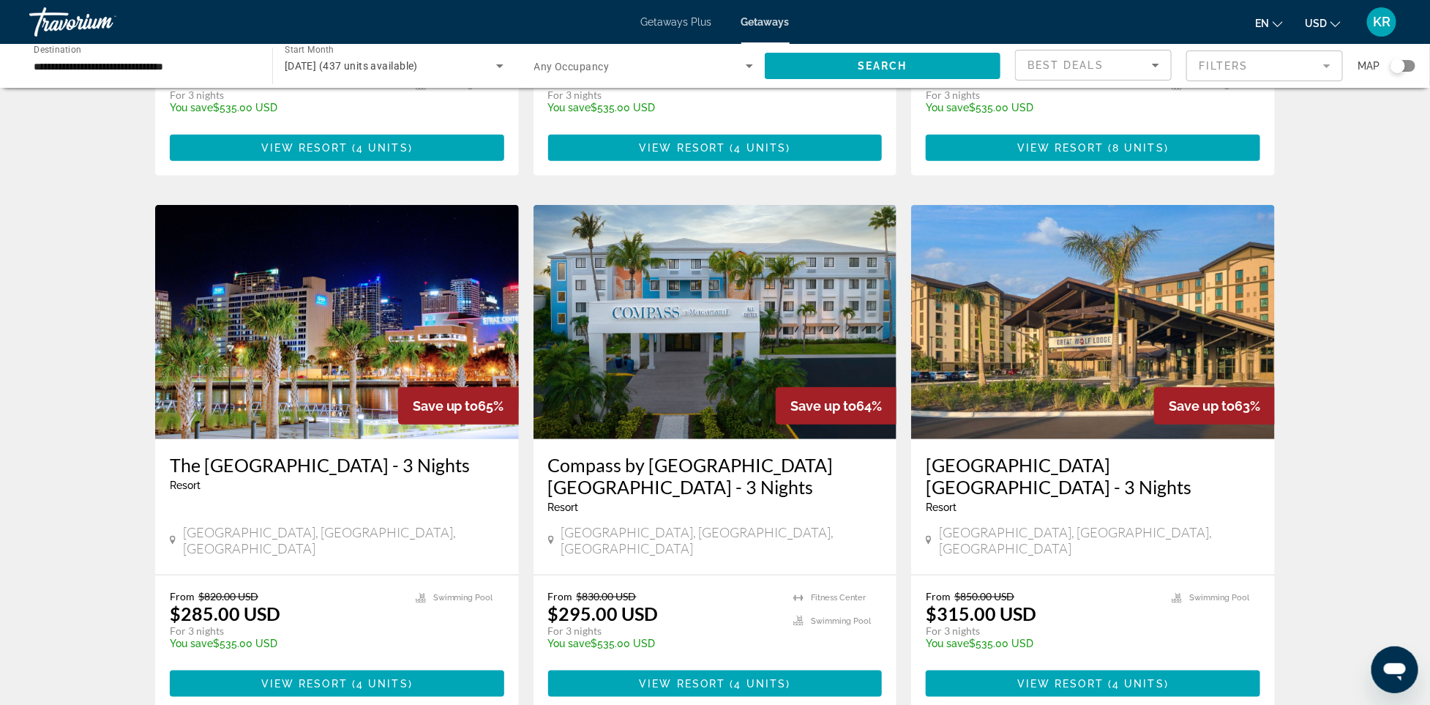
scroll to position [474, 0]
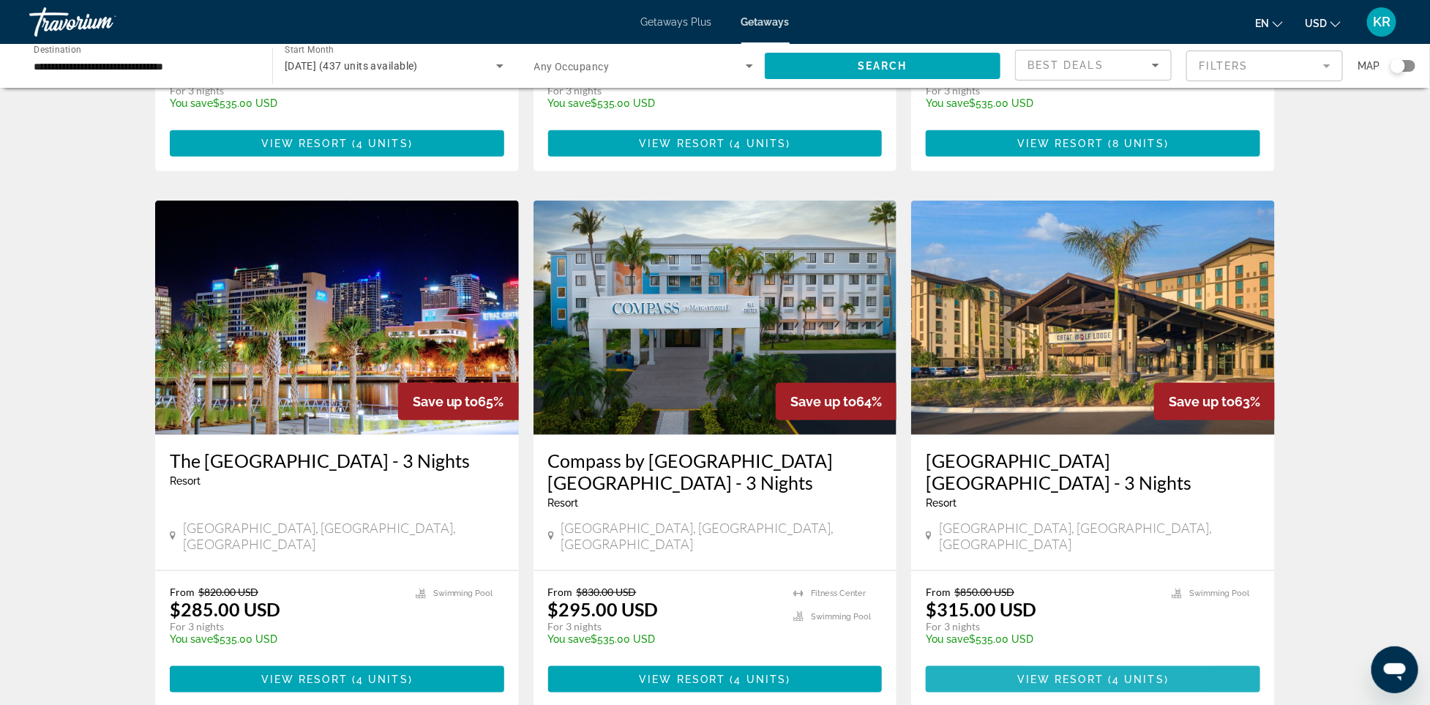
click at [1050, 673] on span "View Resort" at bounding box center [1060, 679] width 86 height 12
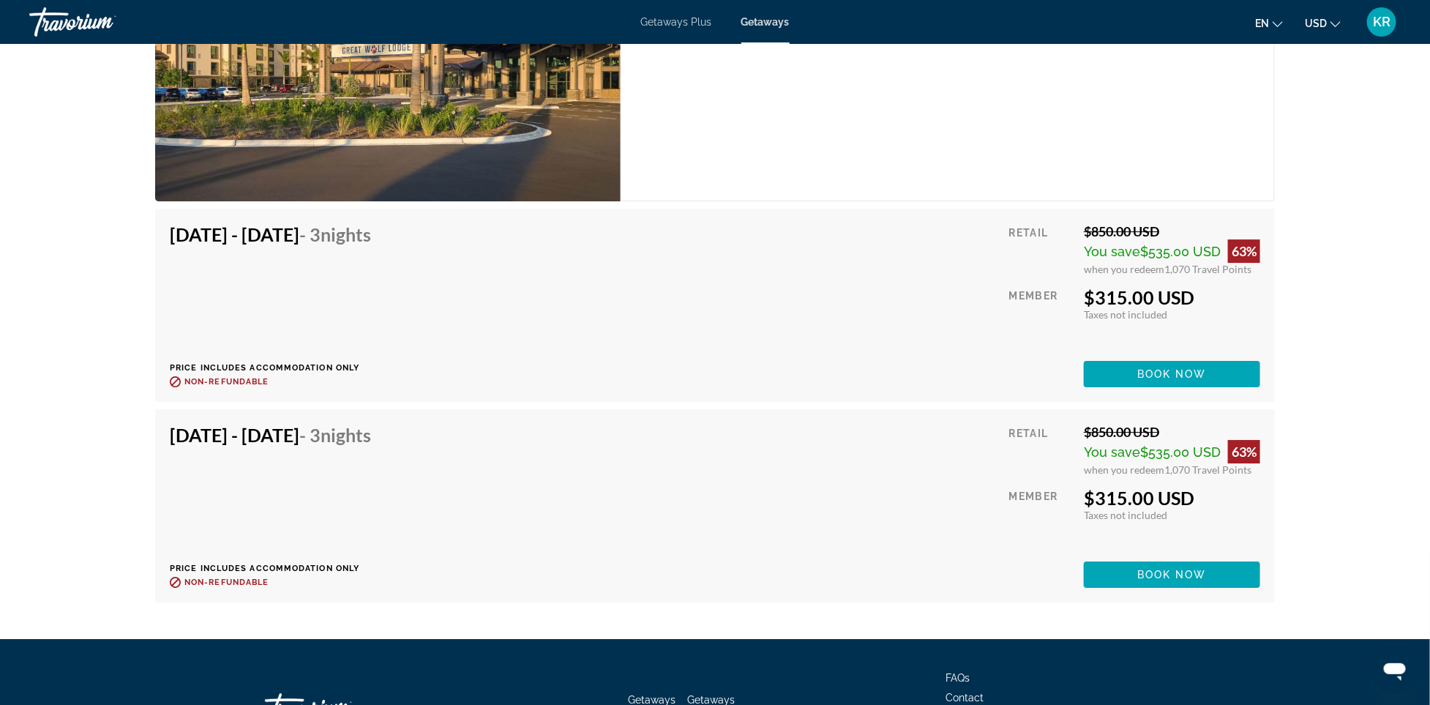
scroll to position [2248, 0]
